Goal: Answer question/provide support

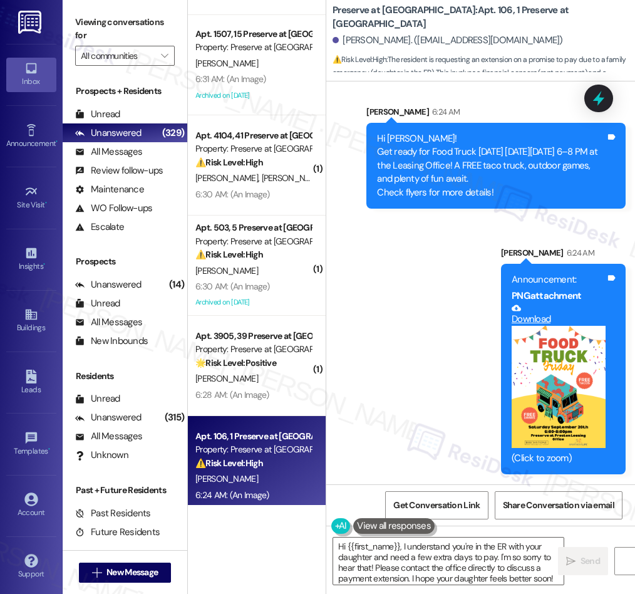
scroll to position [4506, 0]
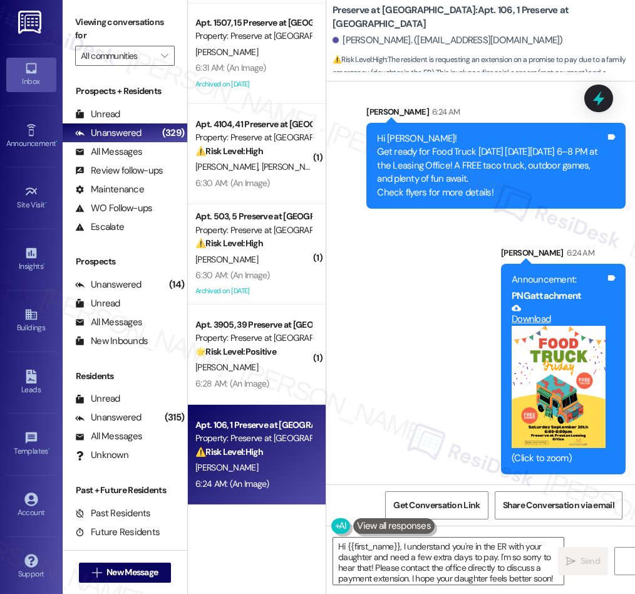
click at [276, 175] on div "6:30 AM: (An Image) 6:30 AM: (An Image)" at bounding box center [253, 183] width 118 height 16
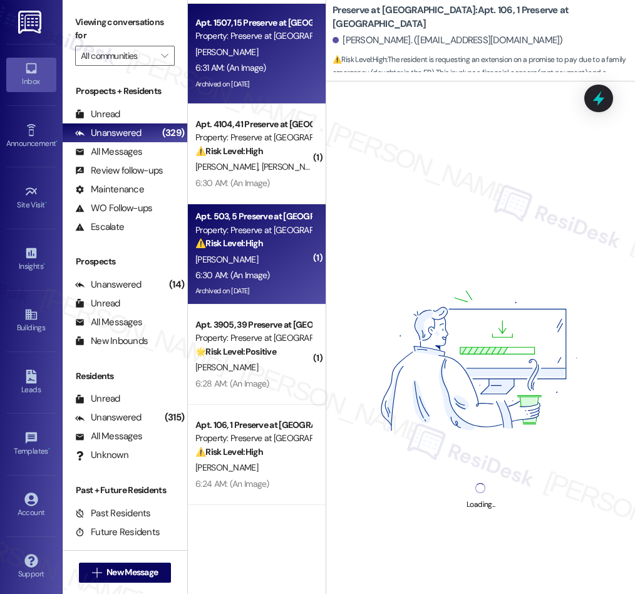
click at [264, 244] on div "⚠️ Risk Level: High The resident reports foundation issues, doors not closing, …" at bounding box center [253, 243] width 116 height 13
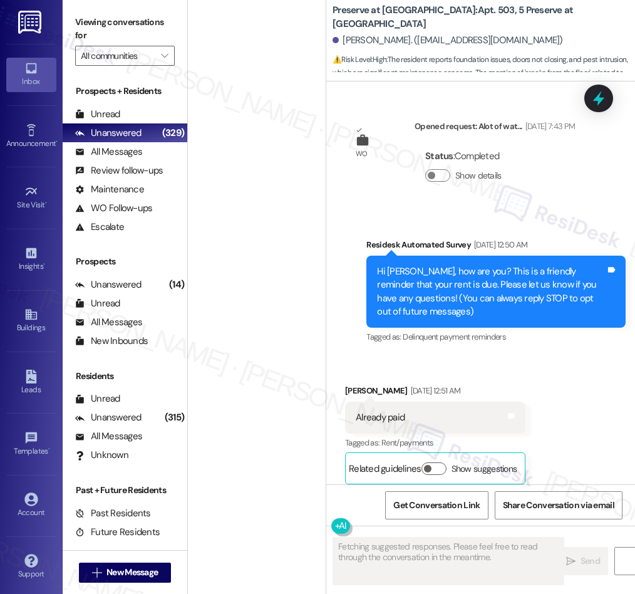
scroll to position [1030, 0]
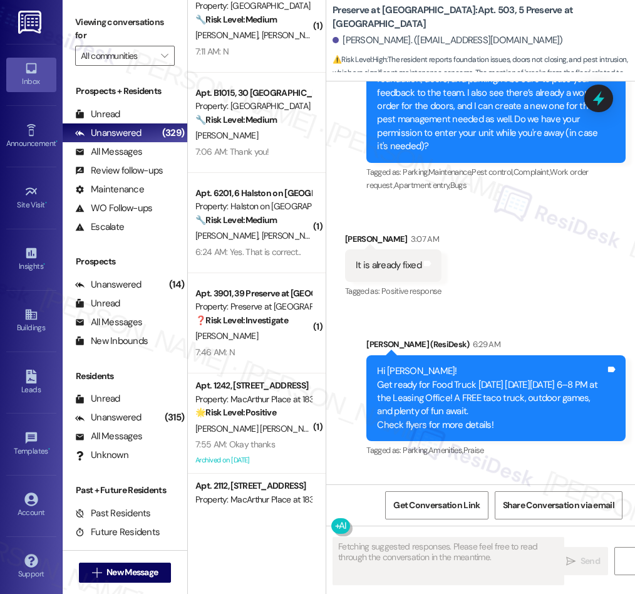
type textarea "Fetching suggested responses. Please feel free to read through the conversation…"
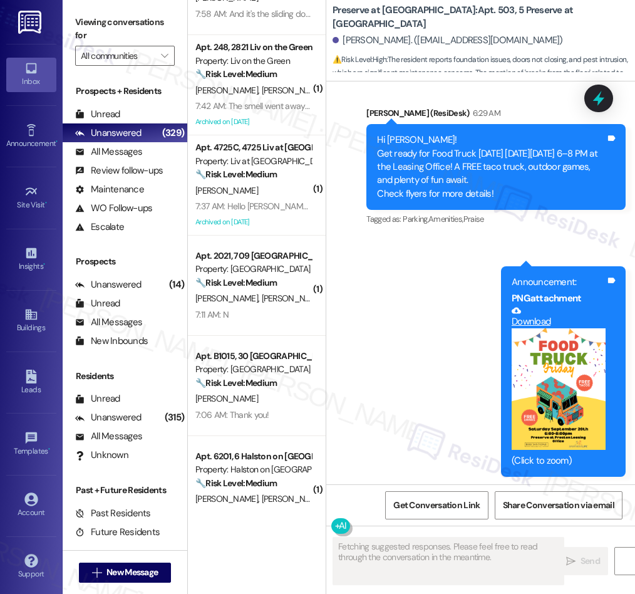
scroll to position [761, 0]
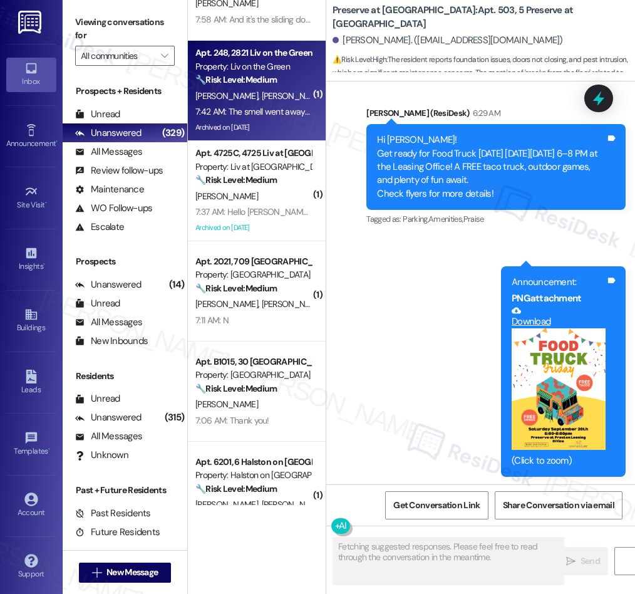
click at [275, 113] on div "7:42 AM: The smell went away on its own, apparently they sprayed for rats or so…" at bounding box center [436, 111] width 482 height 11
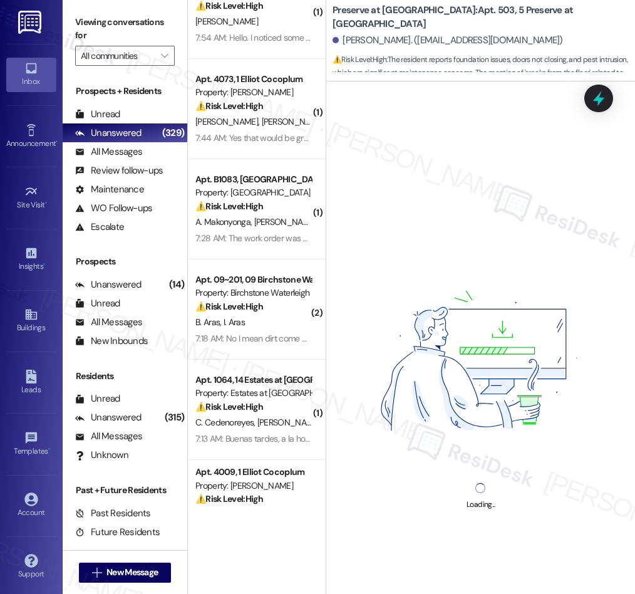
scroll to position [0, 0]
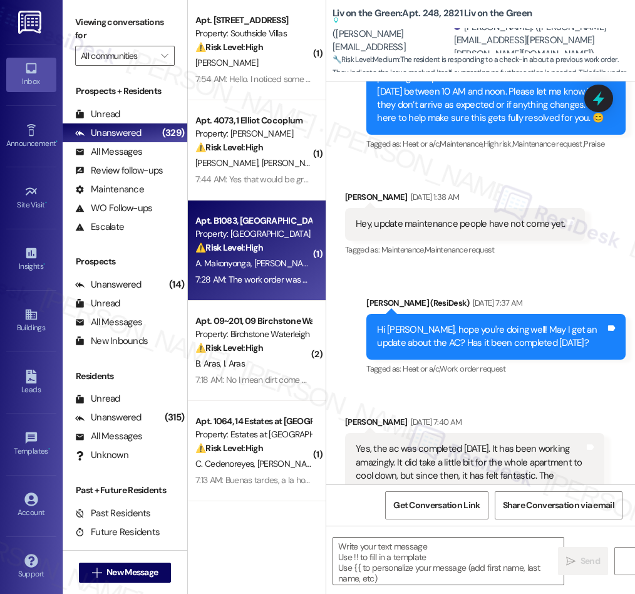
type textarea "Fetching suggested responses. Please feel free to read through the conversation…"
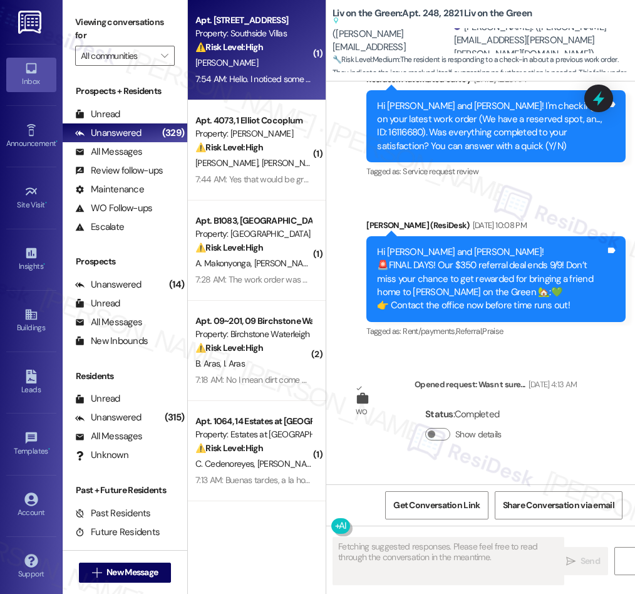
click at [263, 91] on div "Apt. [STREET_ADDRESS] Property: Southside Villas ⚠️ Risk Level: High The reside…" at bounding box center [257, 50] width 138 height 100
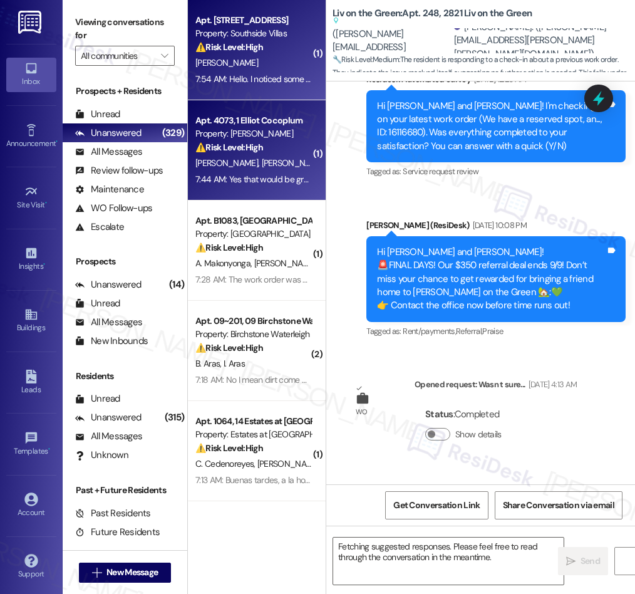
scroll to position [4272, 0]
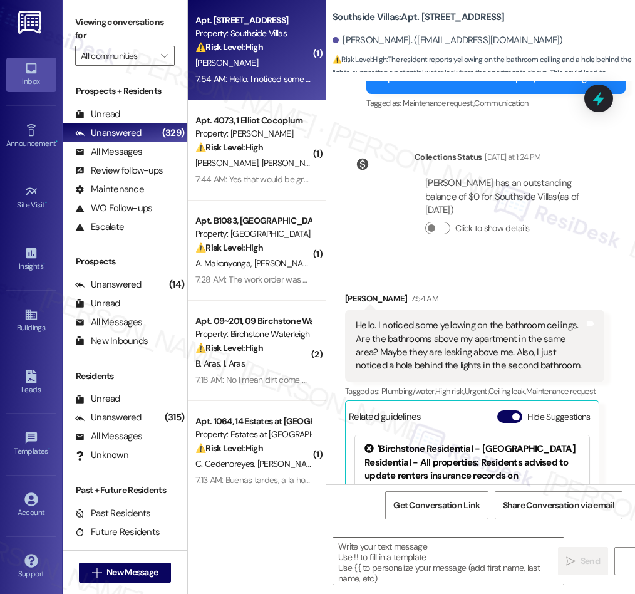
type textarea "Fetching suggested responses. Please feel free to read through the conversation…"
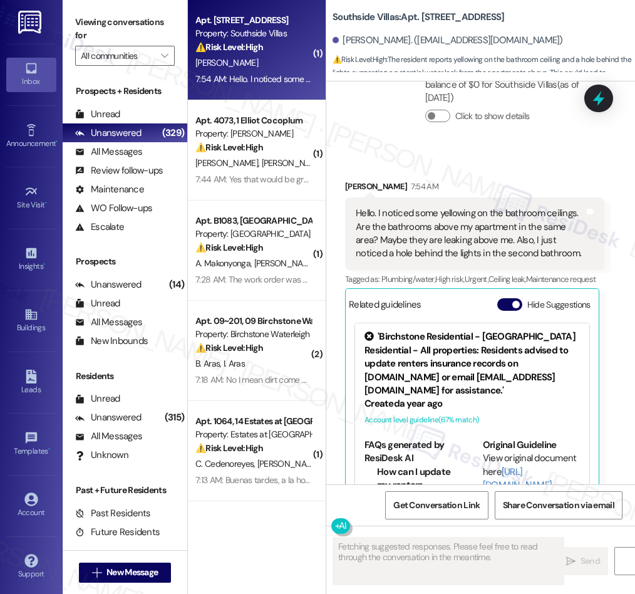
scroll to position [15862, 0]
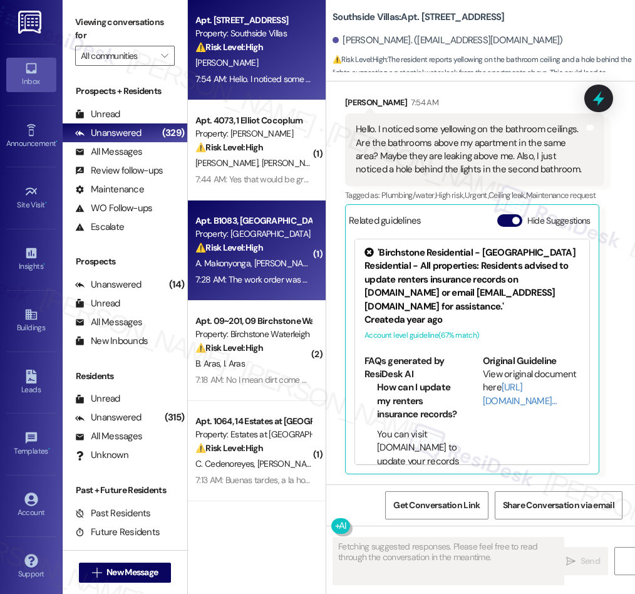
click at [252, 241] on div "Property: [GEOGRAPHIC_DATA]" at bounding box center [253, 233] width 116 height 13
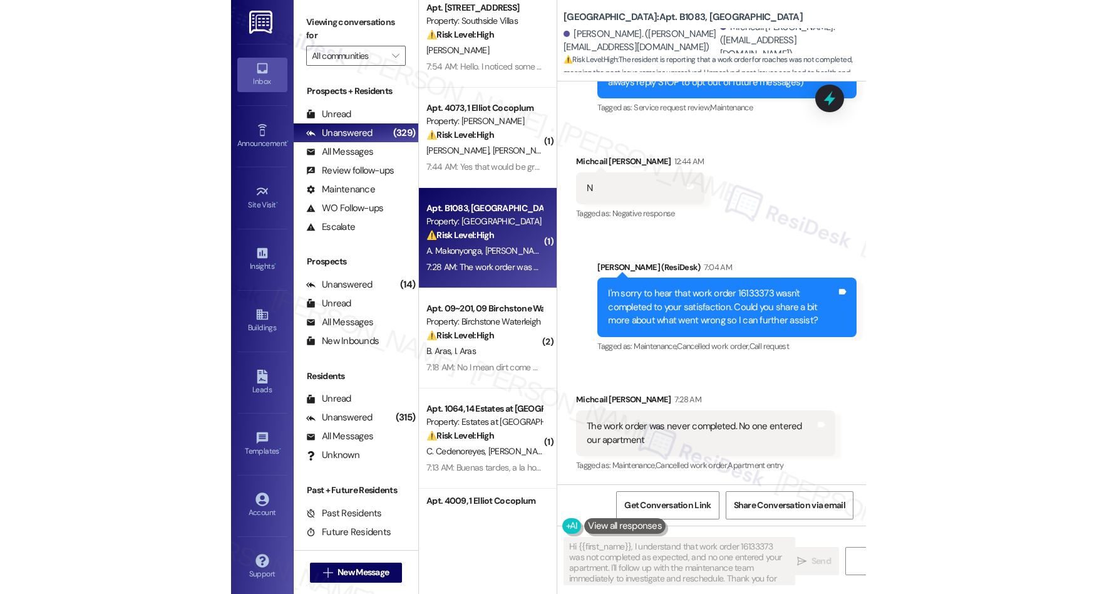
scroll to position [0, 0]
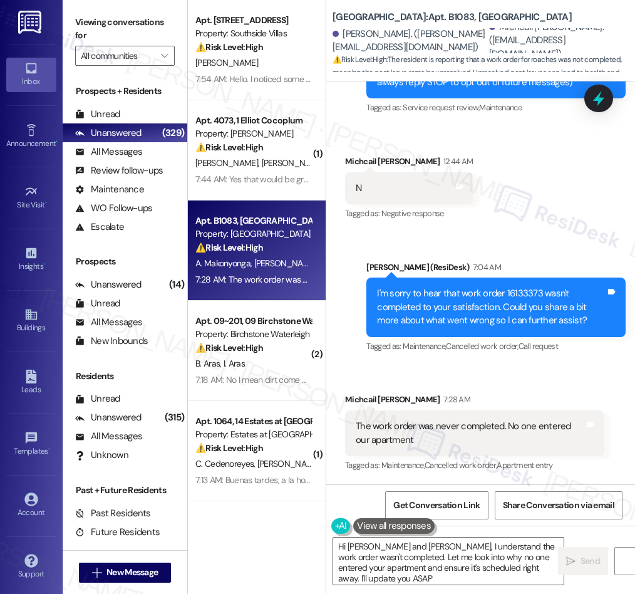
type textarea "Hi [PERSON_NAME] and [PERSON_NAME], I understand the work order wasn't complete…"
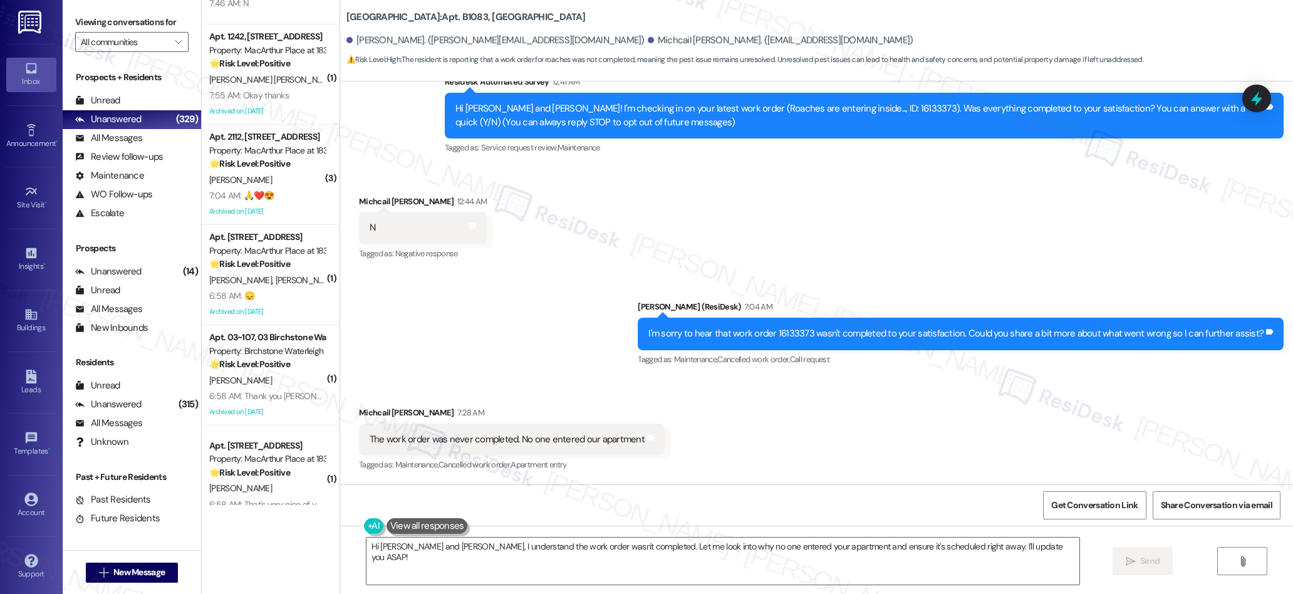
scroll to position [1438, 0]
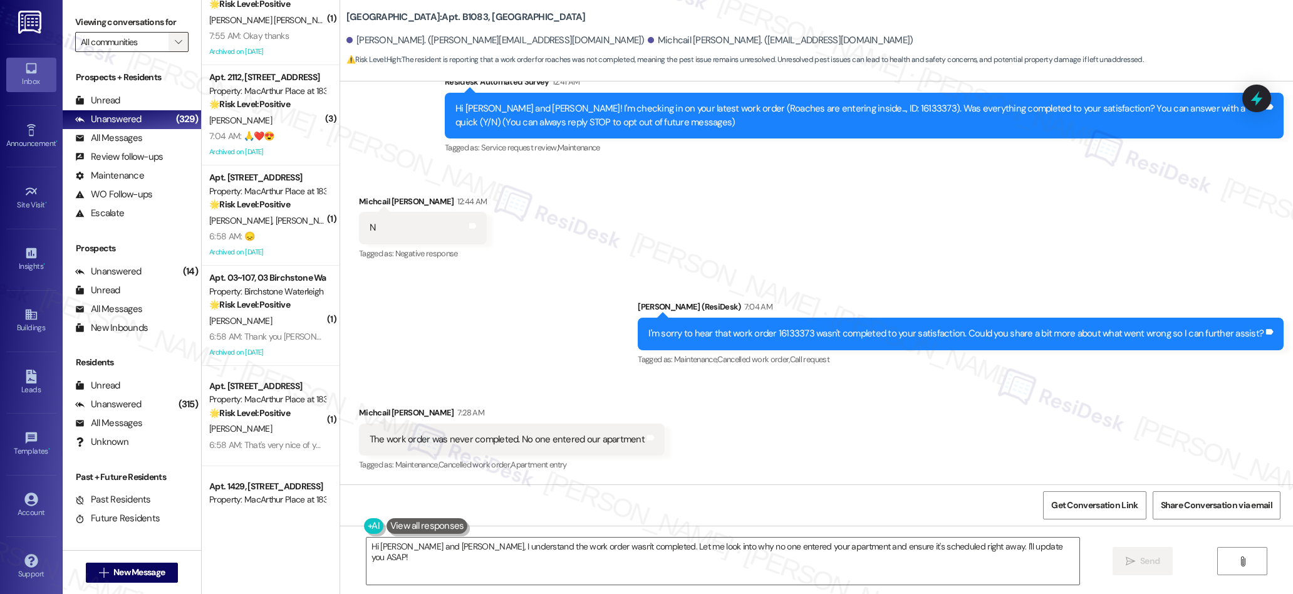
click at [175, 43] on icon "" at bounding box center [178, 42] width 7 height 10
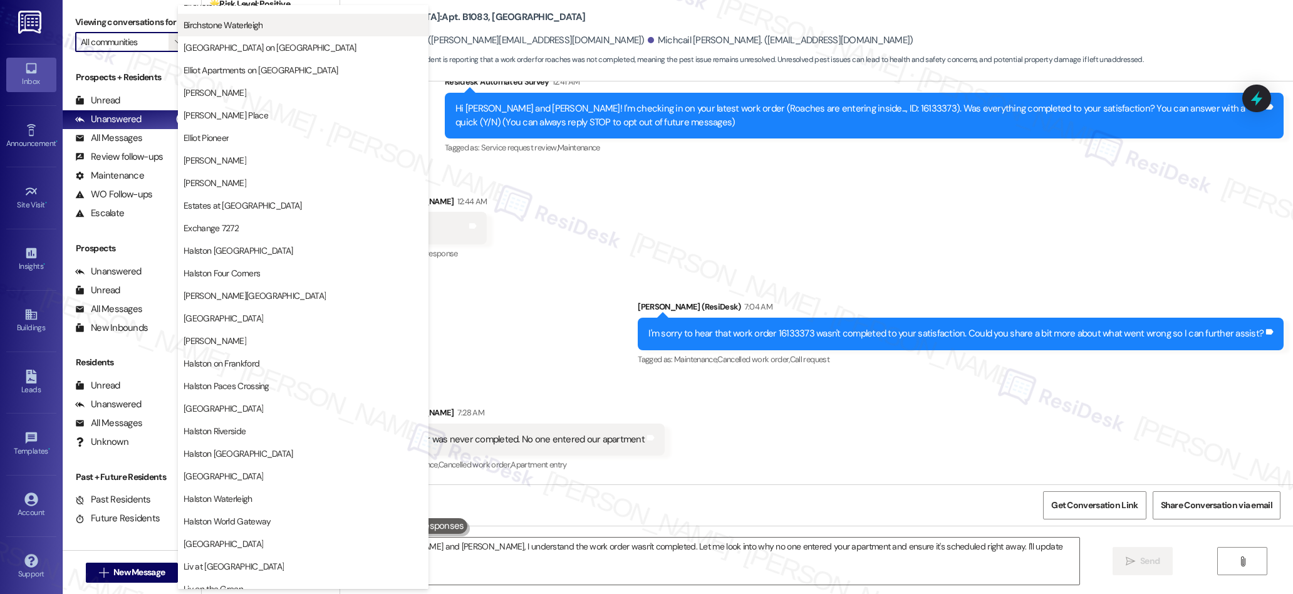
scroll to position [319, 0]
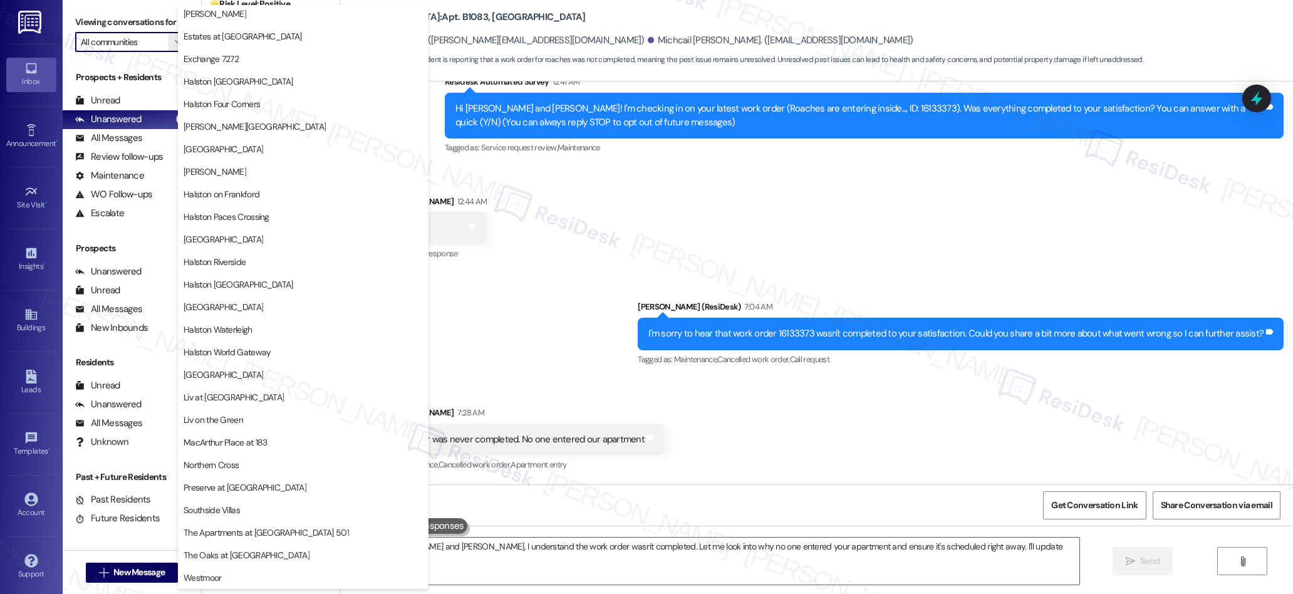
click at [635, 279] on div "Sent via SMS [PERSON_NAME] (ResiDesk) 7:04 AM I'm sorry to hear that work order…" at bounding box center [816, 325] width 953 height 106
